Goal: Transaction & Acquisition: Purchase product/service

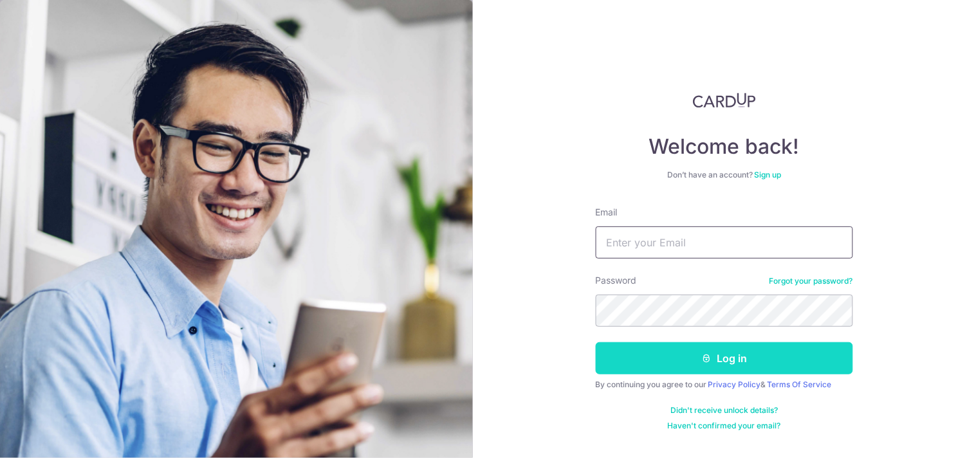
type input "nick.xp2000@gmail.com"
click at [712, 351] on button "Log in" at bounding box center [724, 358] width 257 height 32
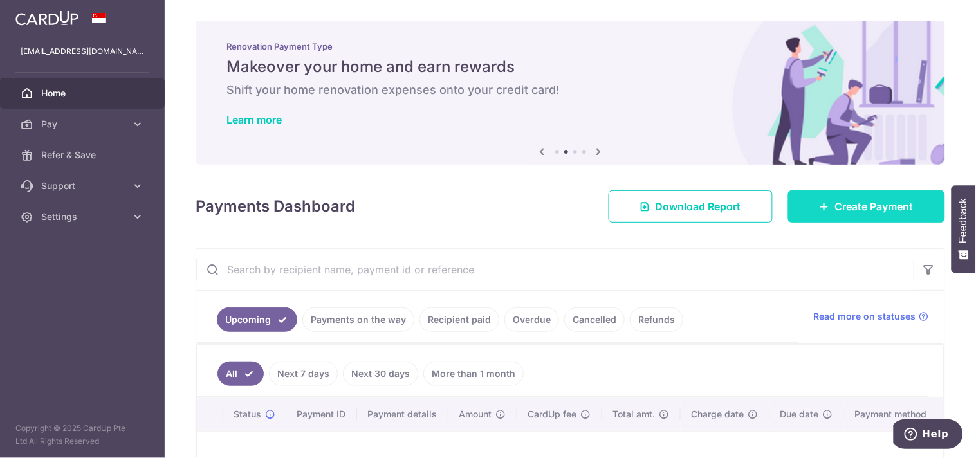
click at [848, 208] on span "Create Payment" at bounding box center [874, 206] width 78 height 15
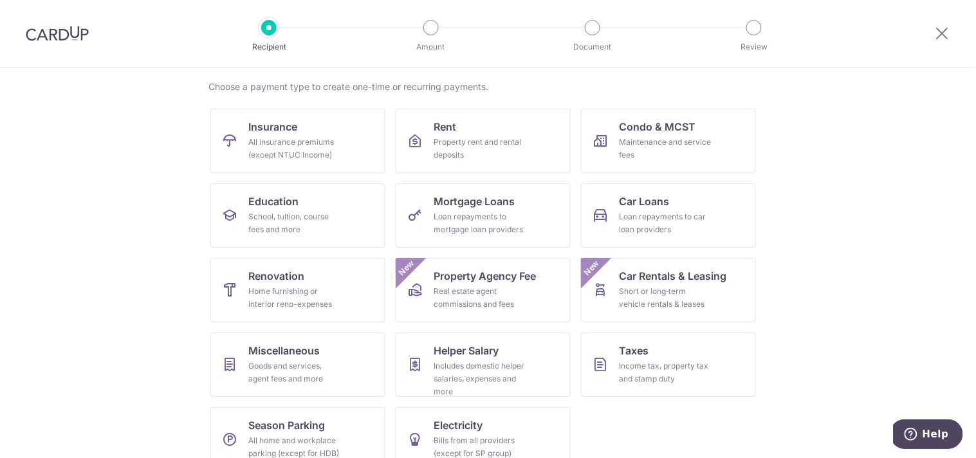
scroll to position [117, 0]
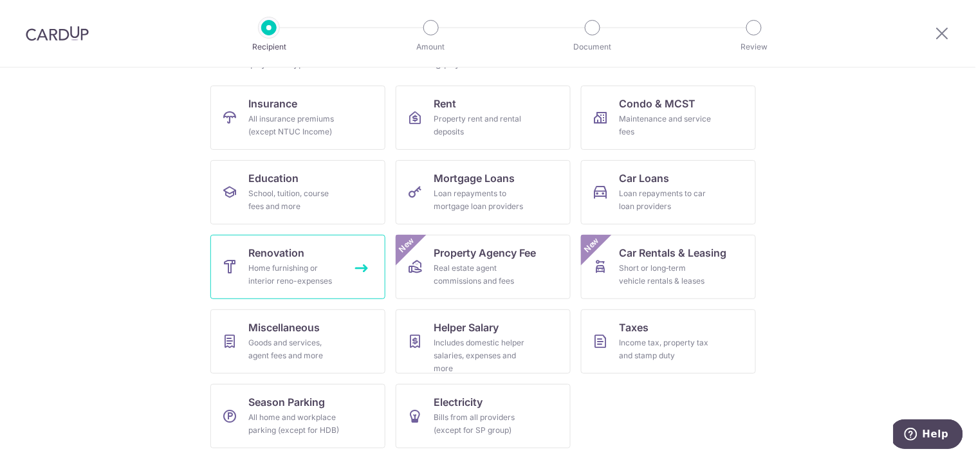
click at [288, 273] on div "Home furnishing or interior reno-expenses" at bounding box center [295, 275] width 93 height 26
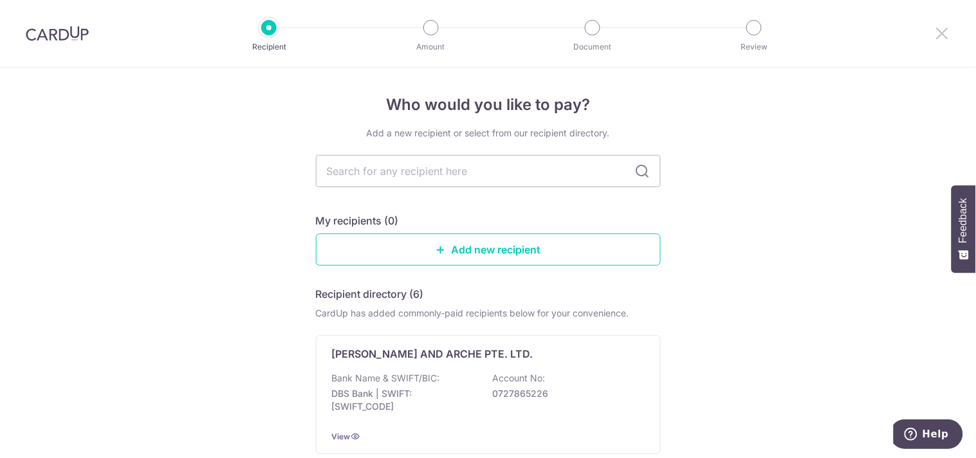
click at [949, 37] on icon at bounding box center [941, 33] width 15 height 16
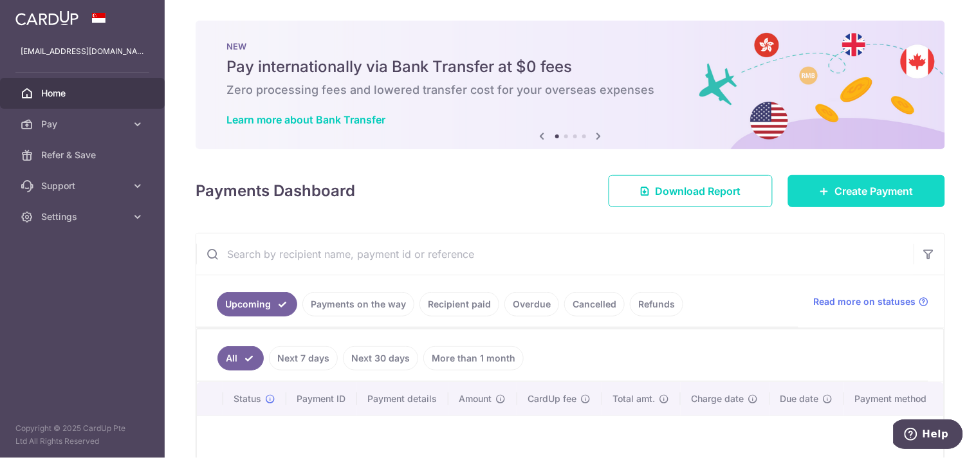
click at [862, 187] on span "Create Payment" at bounding box center [874, 190] width 78 height 15
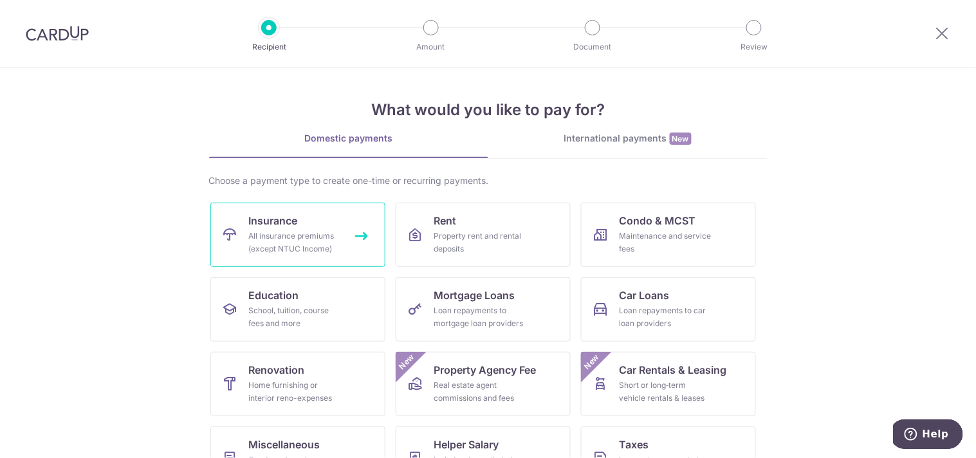
click at [300, 221] on link "Insurance All insurance premiums (except NTUC Income)" at bounding box center [297, 235] width 175 height 64
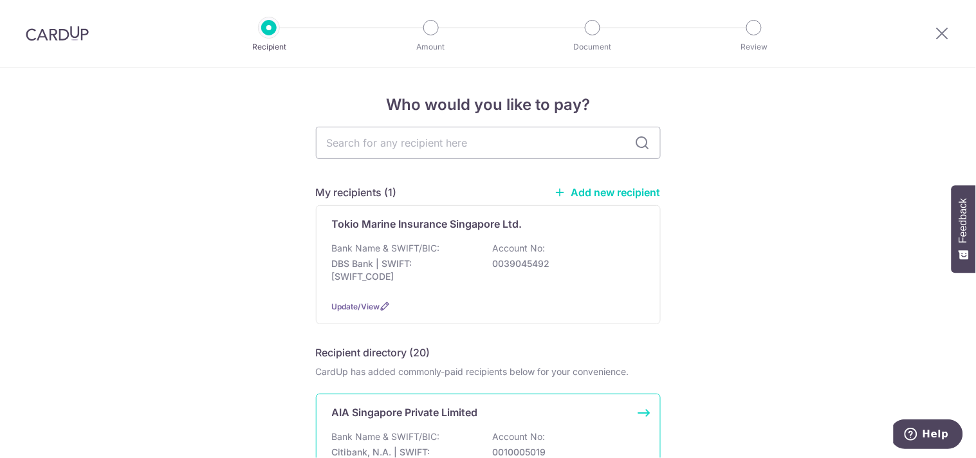
click at [409, 423] on div "AIA Singapore Private Limited Bank Name & SWIFT/BIC: Citibank, N.A. | SWIFT: CI…" at bounding box center [488, 453] width 345 height 119
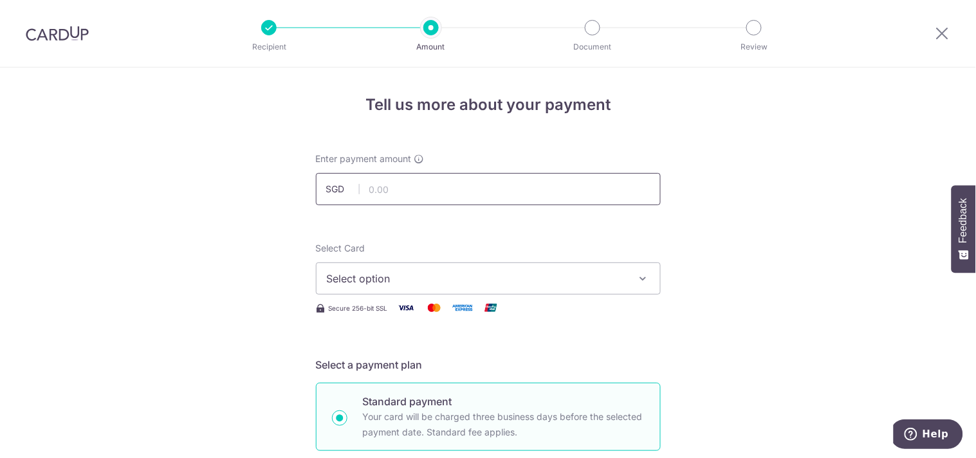
click at [545, 192] on input "text" at bounding box center [488, 189] width 345 height 32
type input "185.90"
click at [614, 274] on span "Select option" at bounding box center [477, 278] width 300 height 15
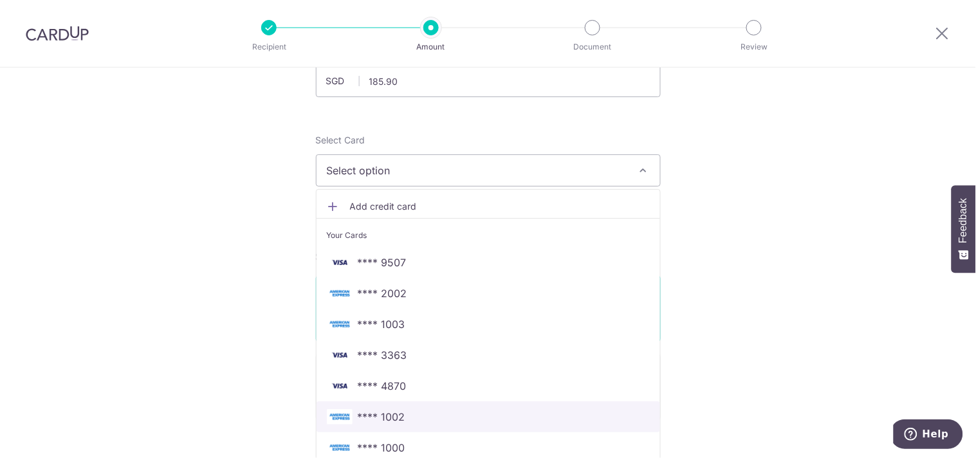
scroll to position [35, 0]
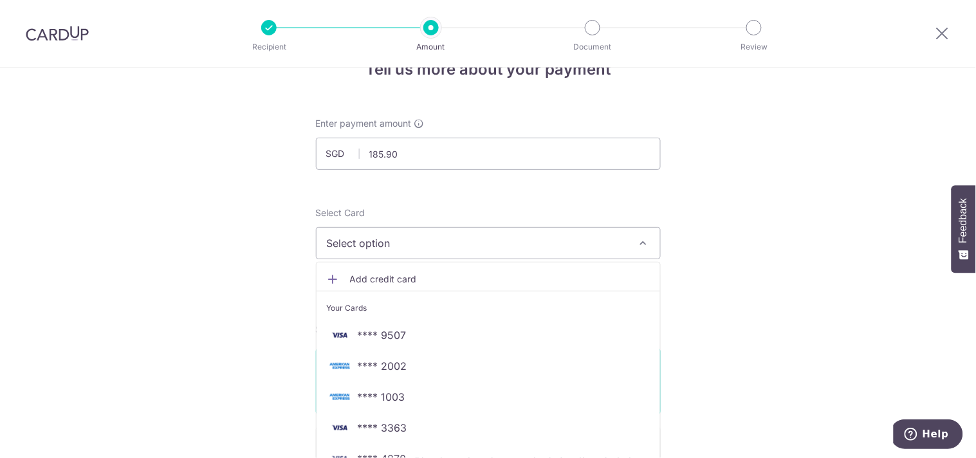
click at [370, 275] on span "Add credit card" at bounding box center [500, 279] width 300 height 13
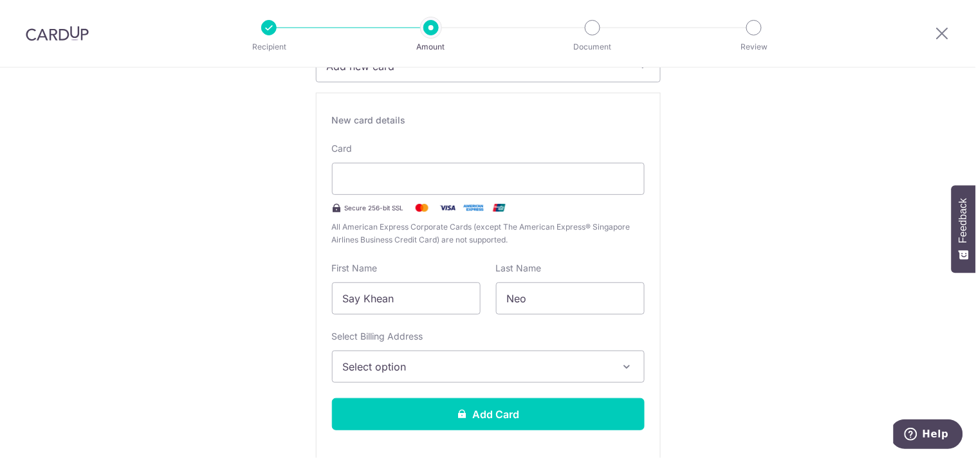
scroll to position [232, 0]
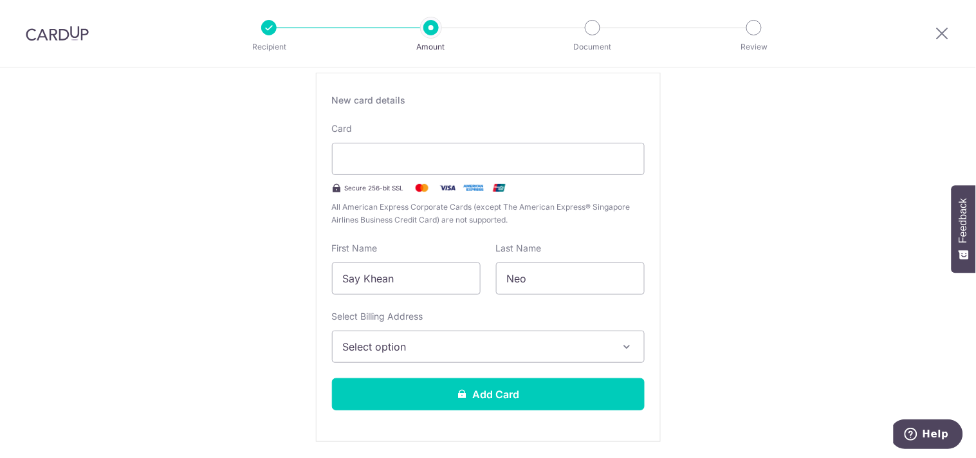
type input "12 / 2028"
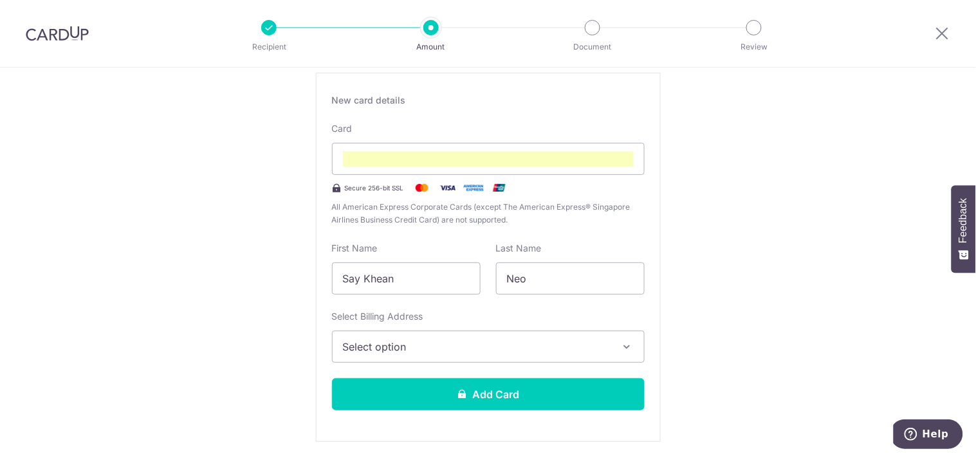
scroll to position [129, 0]
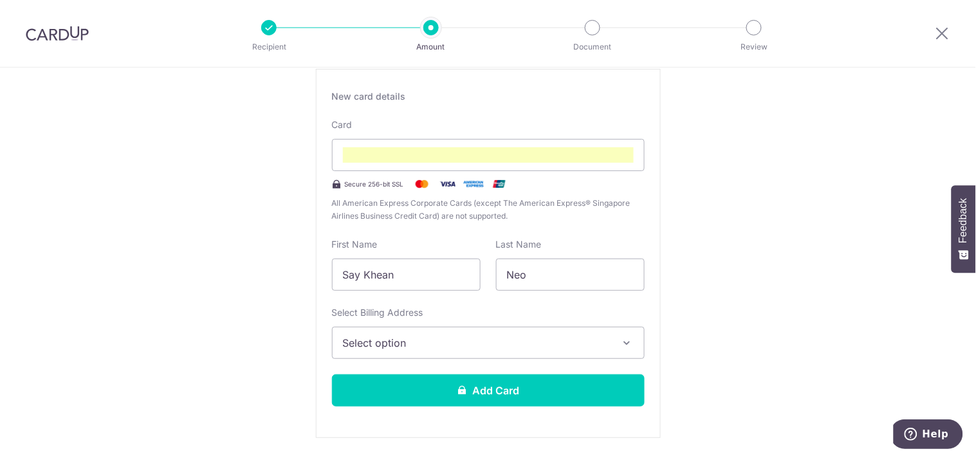
scroll to position [271, 0]
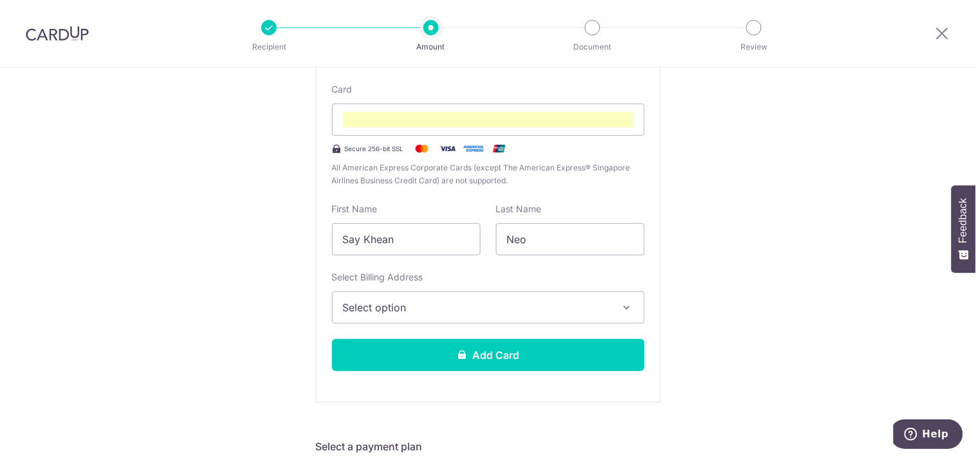
click at [410, 316] on button "Select option" at bounding box center [488, 307] width 313 height 32
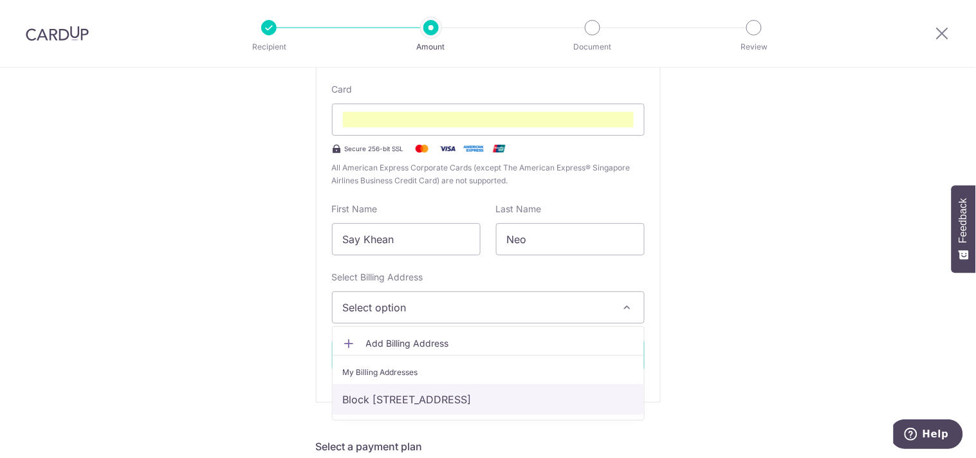
click at [404, 408] on link "Block 116 Lengkong Tiga #07-187, Singapore, Singapore-410116" at bounding box center [487, 399] width 311 height 31
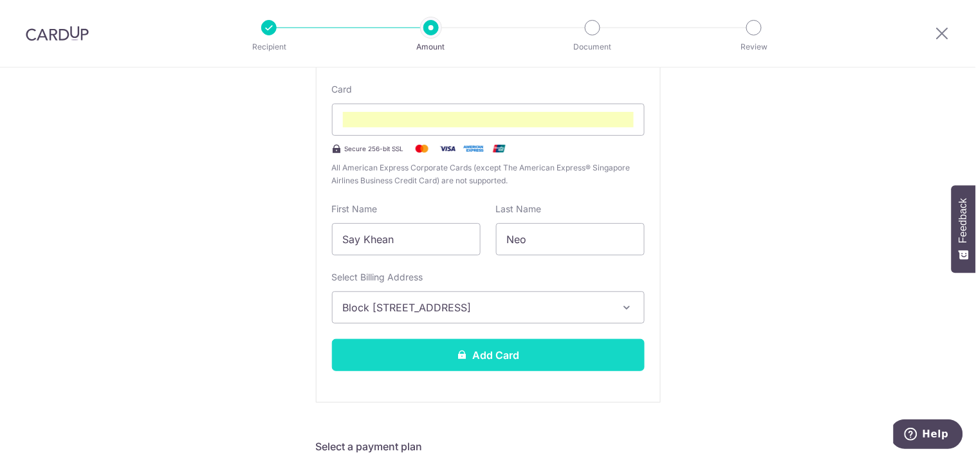
click at [432, 361] on button "Add Card" at bounding box center [488, 355] width 313 height 32
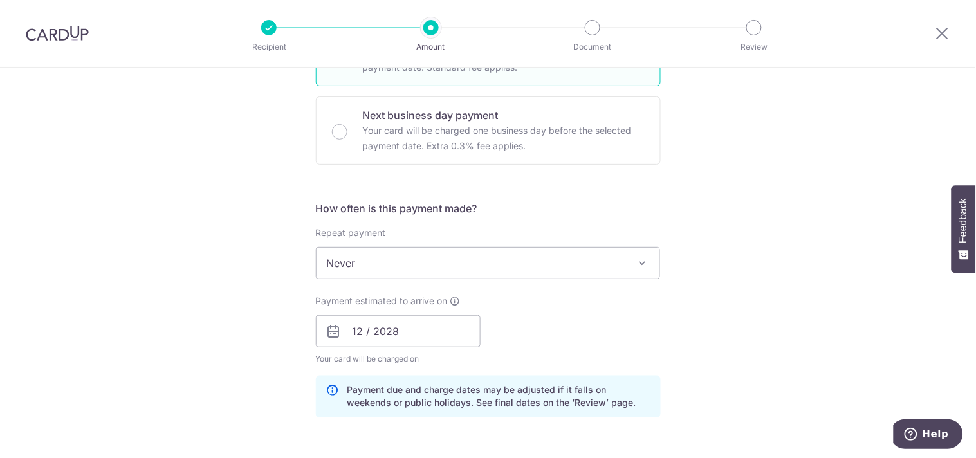
scroll to position [428, 0]
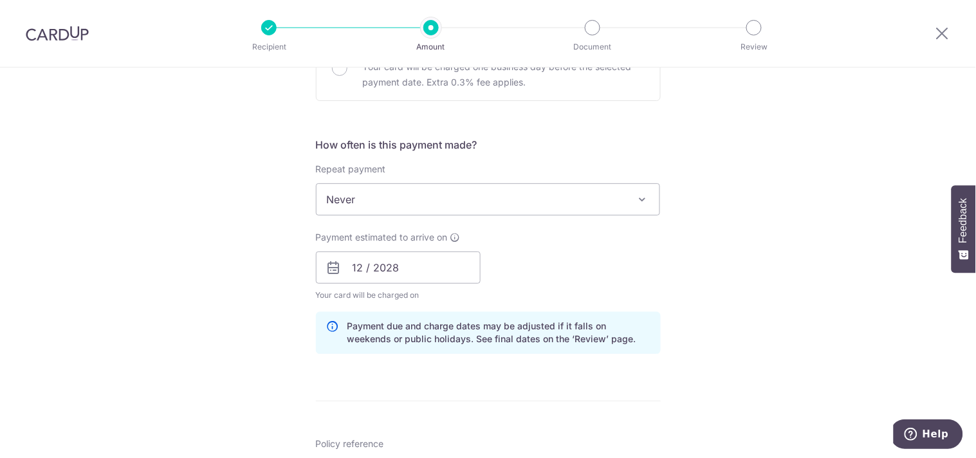
click at [430, 206] on span "Never" at bounding box center [487, 199] width 343 height 31
drag, startPoint x: 394, startPoint y: 271, endPoint x: 369, endPoint y: 271, distance: 25.1
click at [394, 270] on input "12 / 2028" at bounding box center [398, 267] width 165 height 32
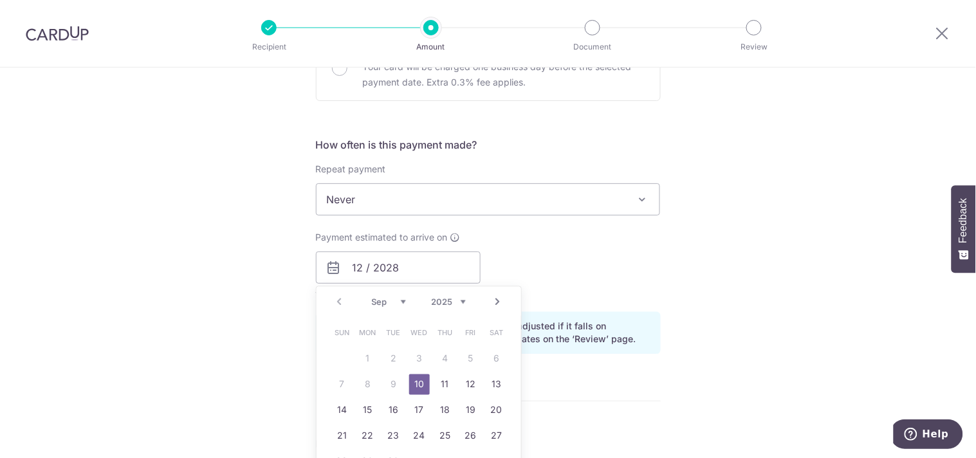
click at [414, 384] on link "10" at bounding box center [419, 384] width 21 height 21
type input "[DATE]"
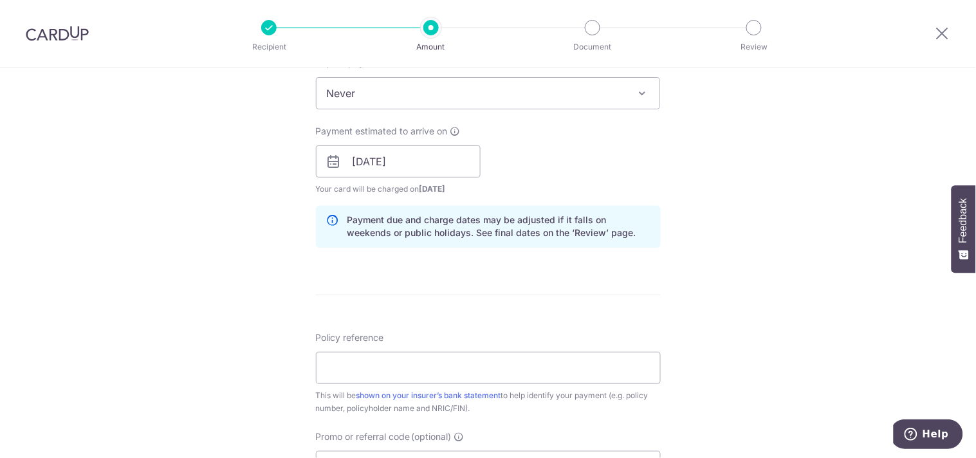
scroll to position [571, 0]
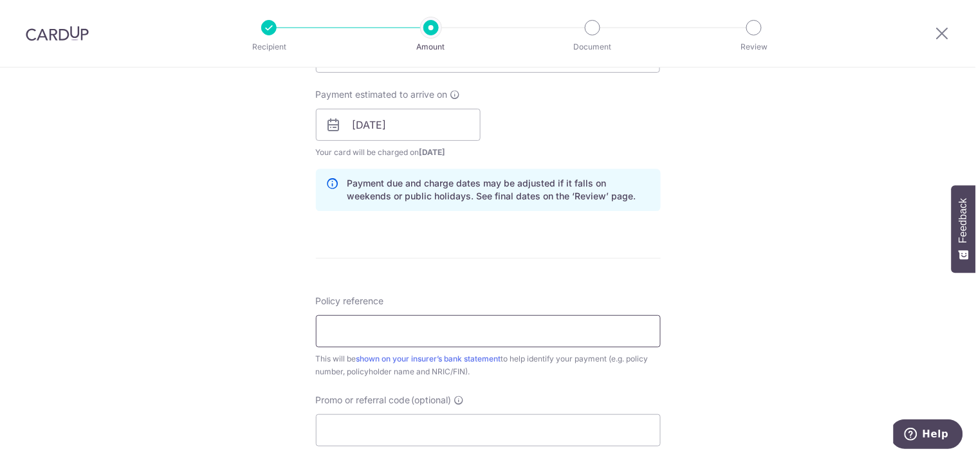
click at [525, 332] on input "Policy reference" at bounding box center [488, 331] width 345 height 32
type input "L526023613 Neo Say Khean S7241308C"
click at [429, 439] on input "Promo or referral code (optional)" at bounding box center [488, 430] width 345 height 32
paste input "25AMEX21"
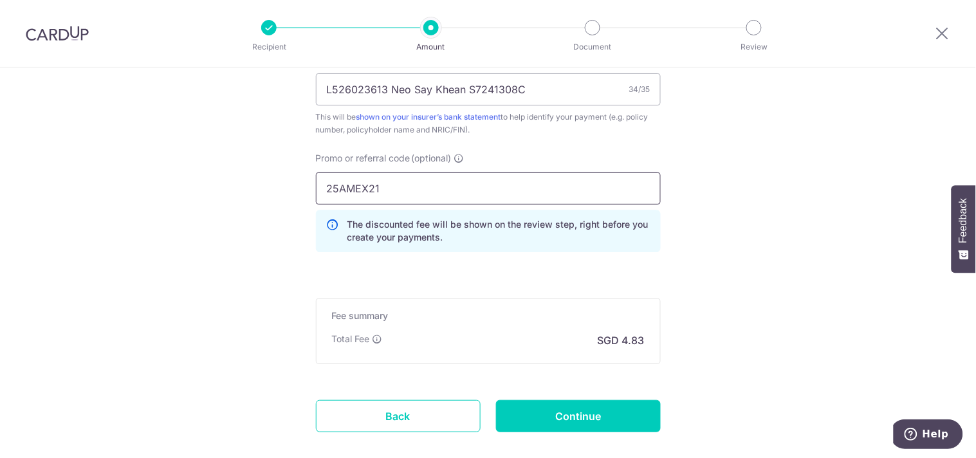
scroll to position [821, 0]
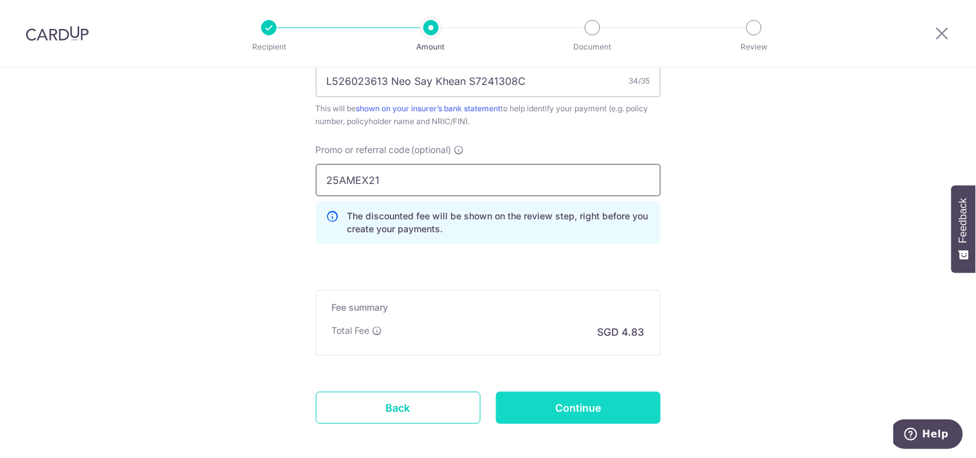
type input "25AMEX21"
click at [565, 408] on input "Continue" at bounding box center [578, 408] width 165 height 32
type input "Create Schedule"
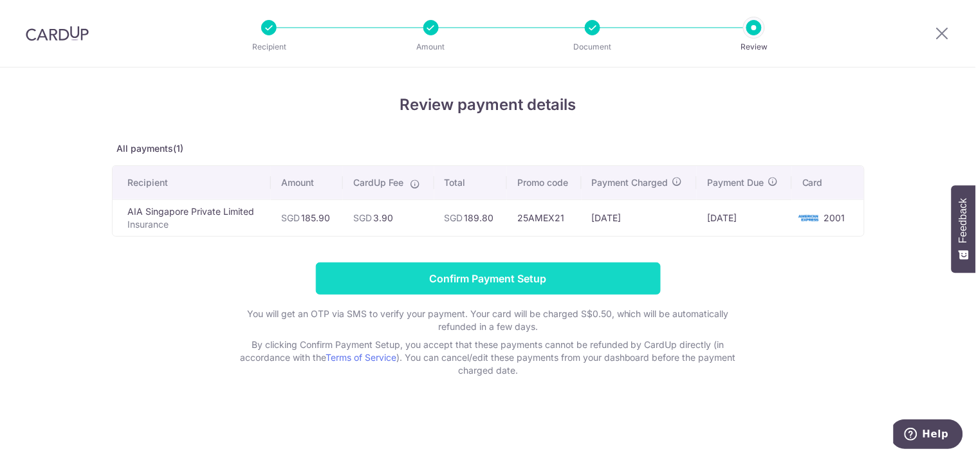
click at [471, 279] on input "Confirm Payment Setup" at bounding box center [488, 278] width 345 height 32
